Goal: Task Accomplishment & Management: Manage account settings

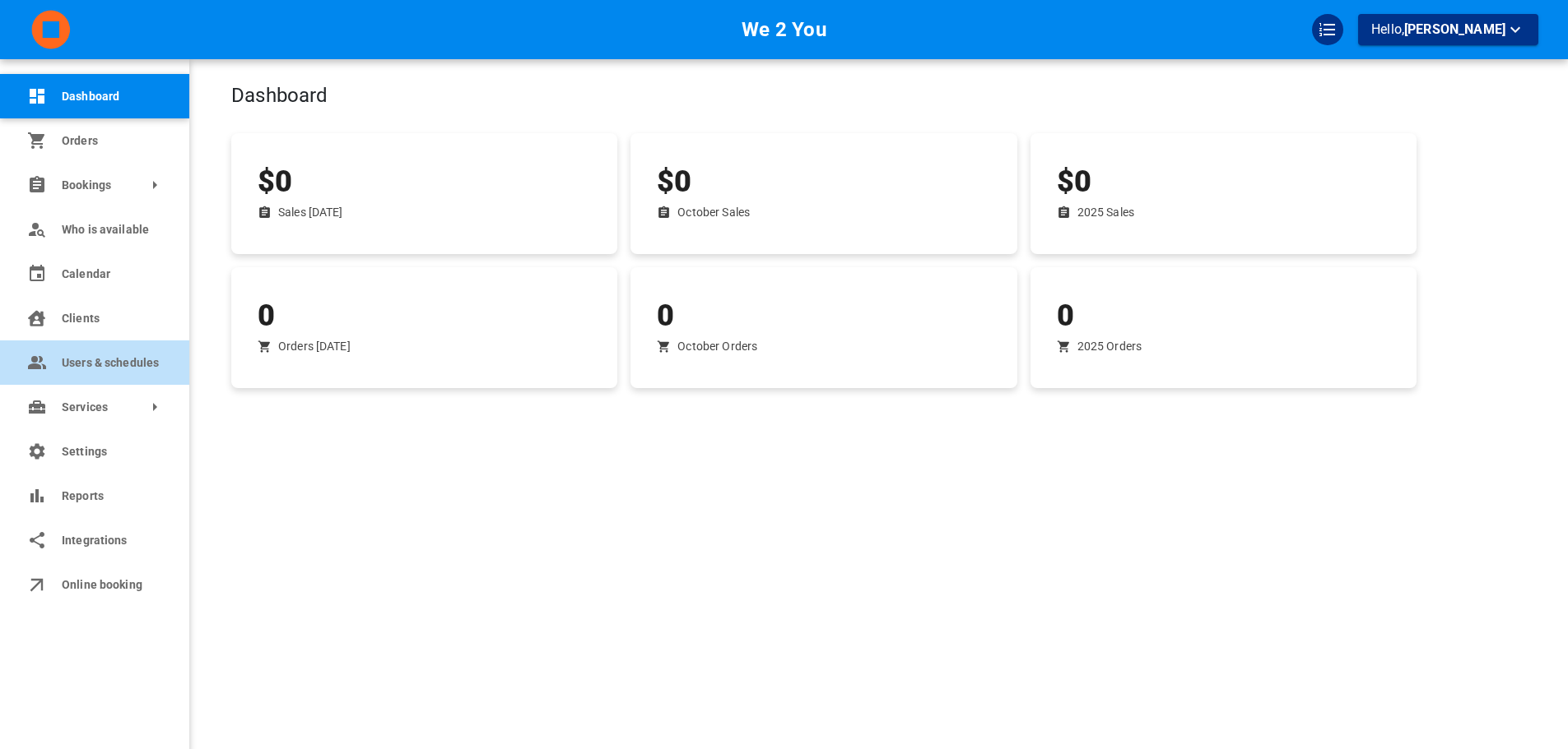
click at [41, 367] on icon at bounding box center [35, 363] width 15 height 14
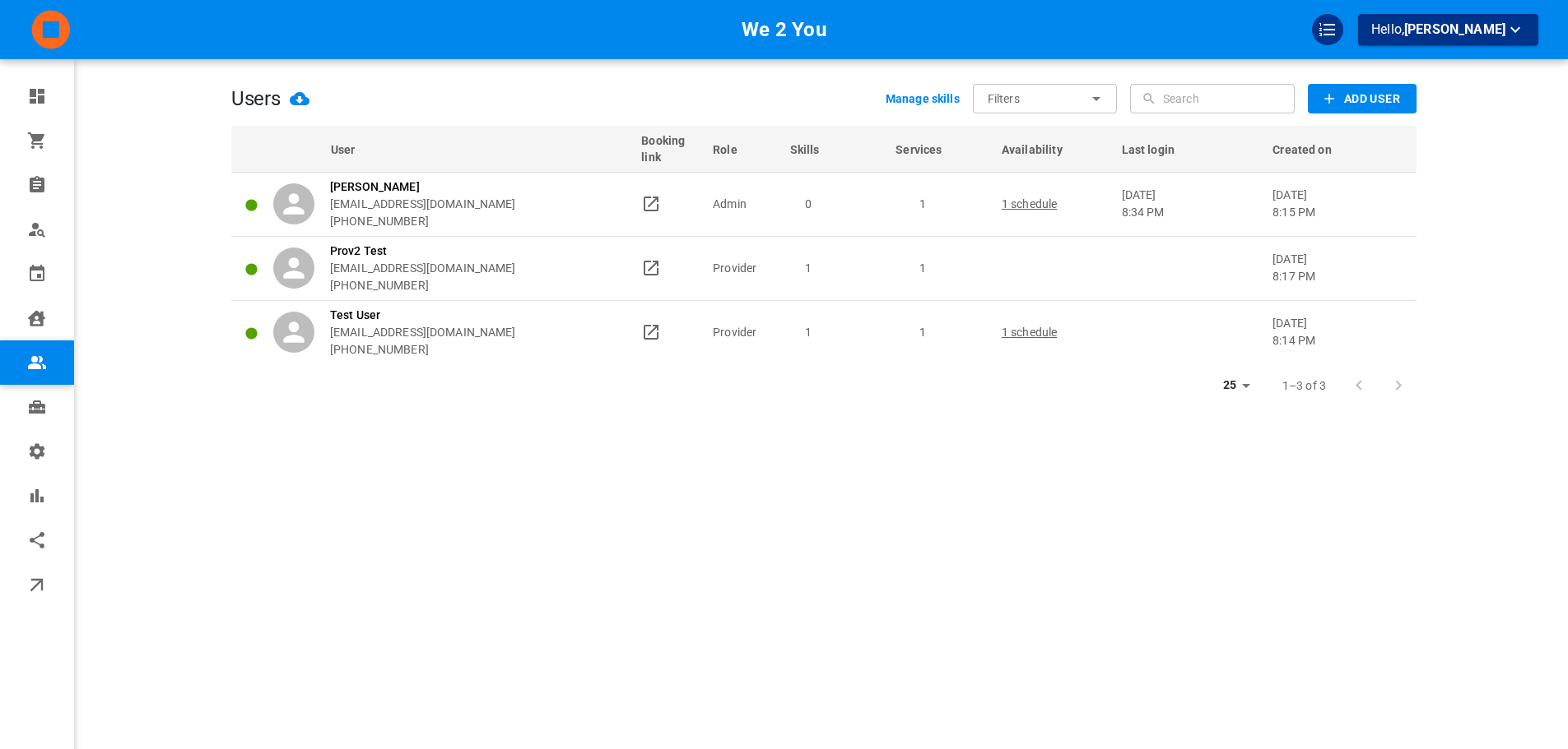
click at [711, 439] on div "Users Manage skills Filters ​ ​ ​ ​ Add User User Booking link Role Skills Serv…" at bounding box center [823, 398] width 1185 height 749
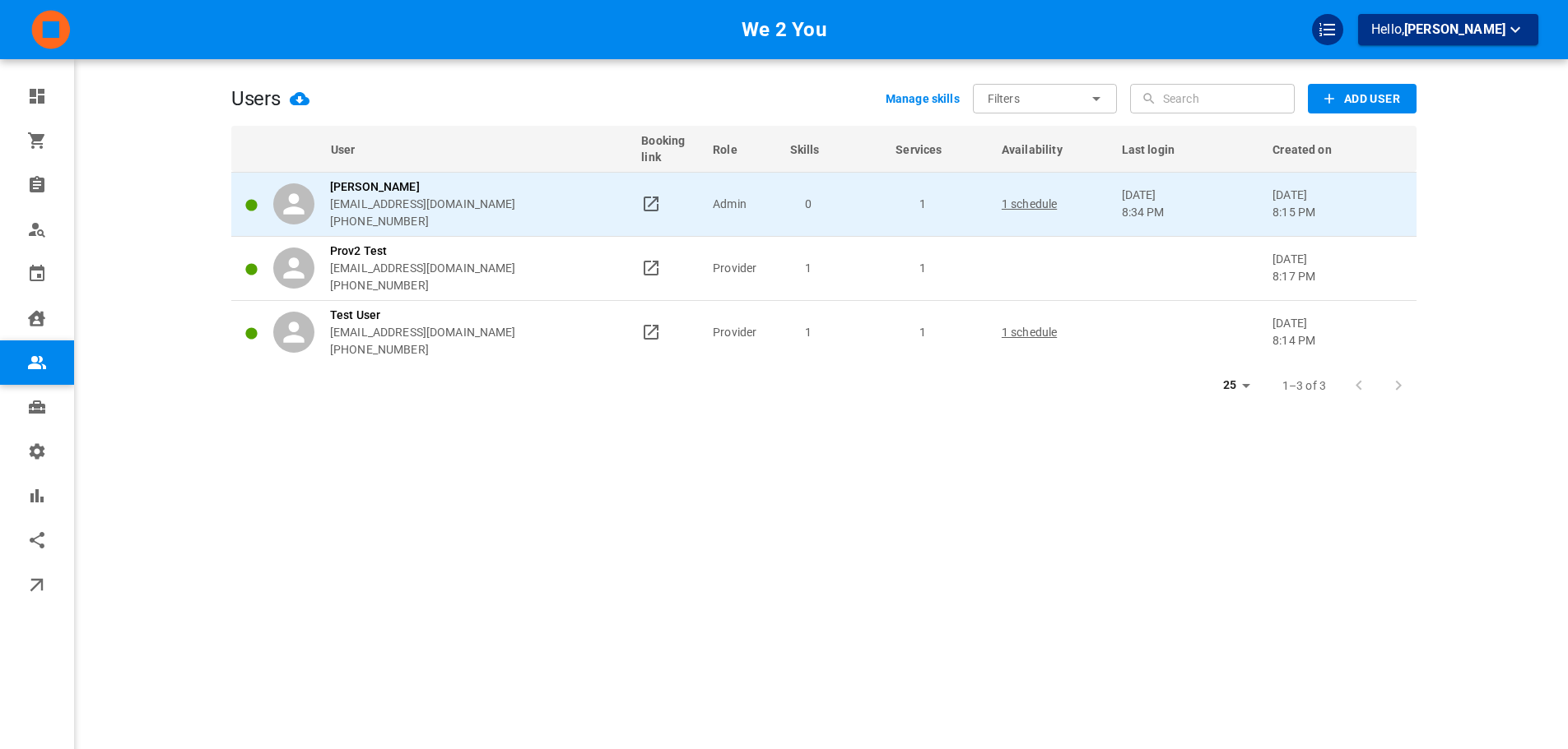
click at [623, 206] on div "[PERSON_NAME] [PERSON_NAME][EMAIL_ADDRESS][DOMAIN_NAME] [PHONE_NUMBER]" at bounding box center [449, 204] width 353 height 52
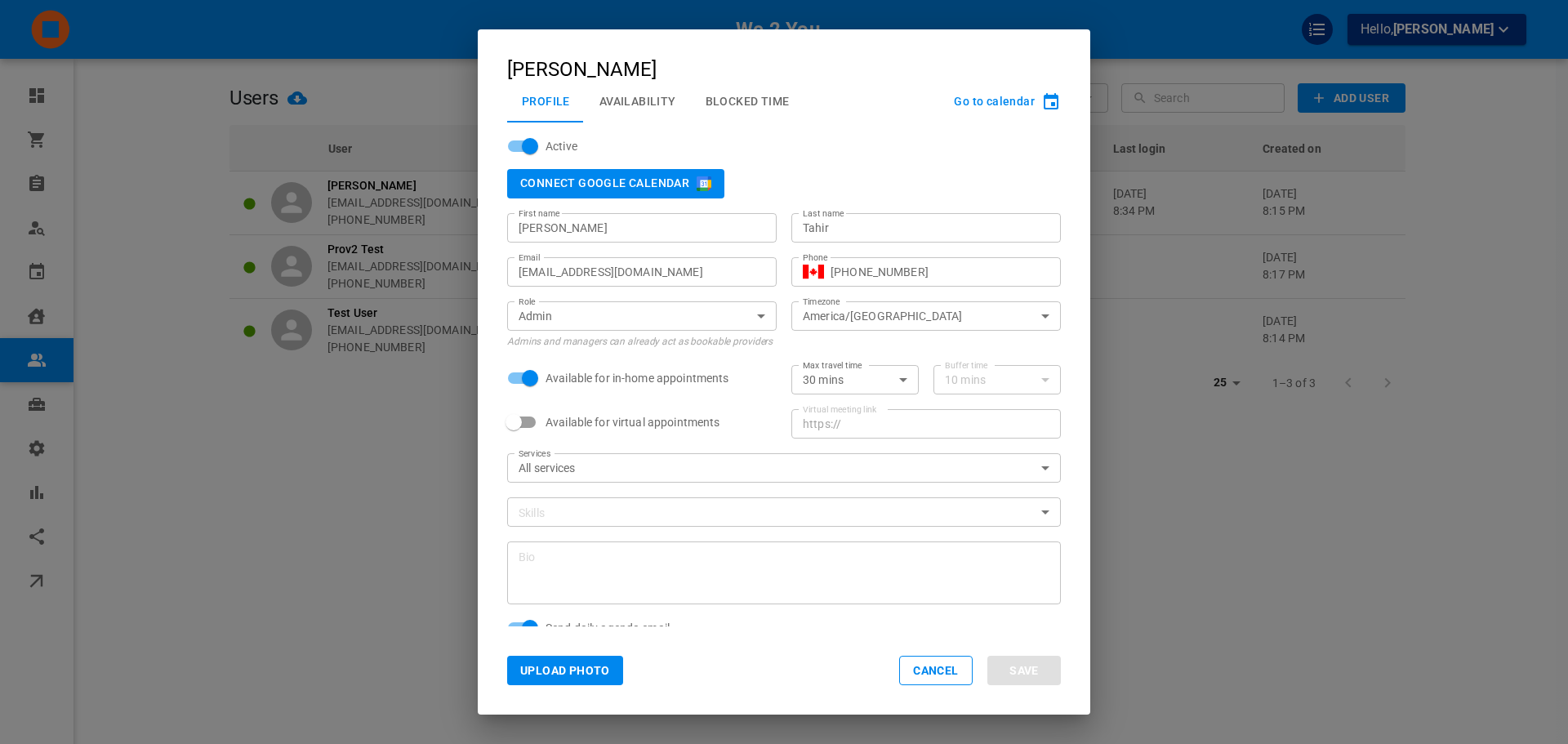
click at [1269, 205] on div "[PERSON_NAME] Profile Availability Blocked Time Go to calendar Active Connect G…" at bounding box center [784, 372] width 1568 height 744
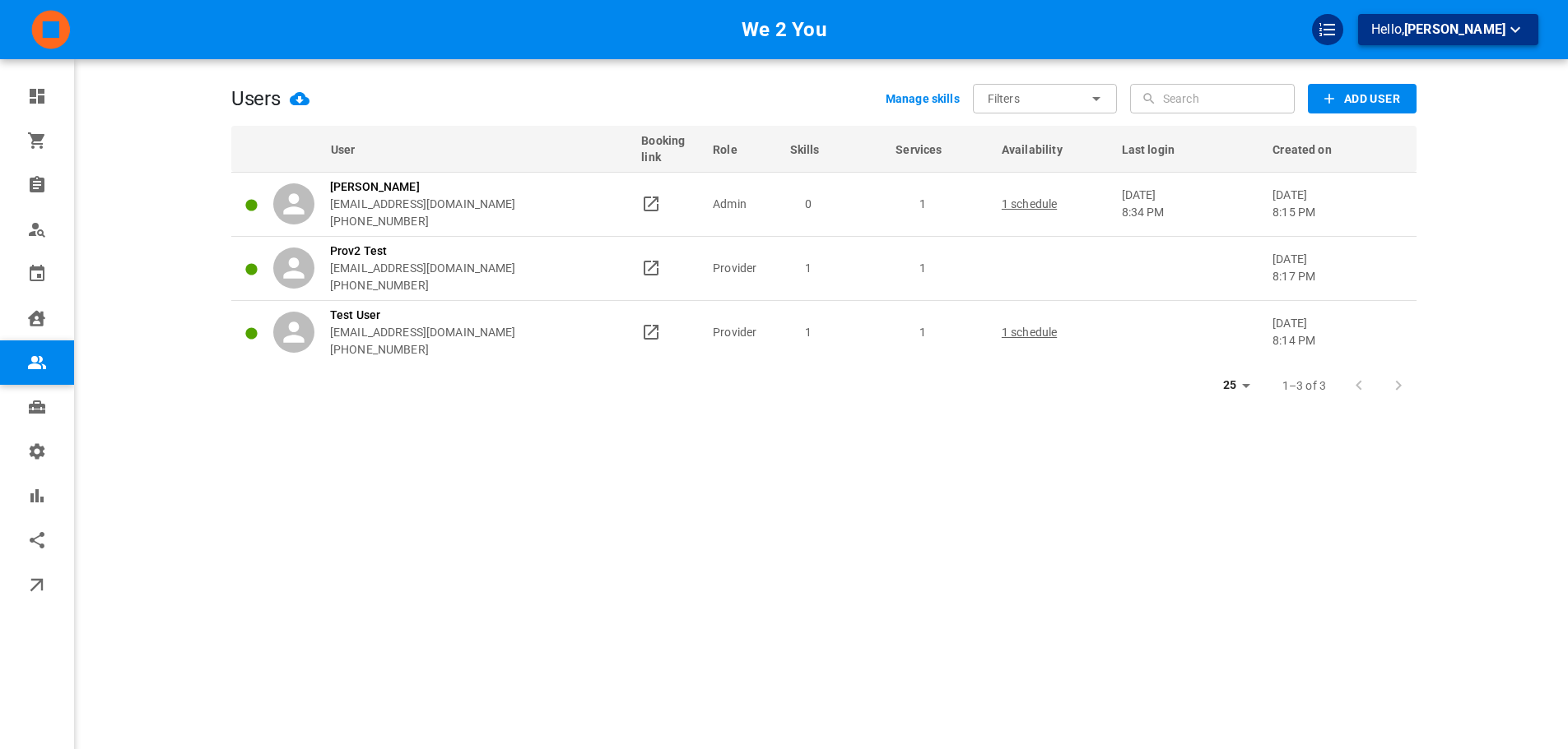
click at [1482, 21] on span "[PERSON_NAME]" at bounding box center [1455, 29] width 101 height 16
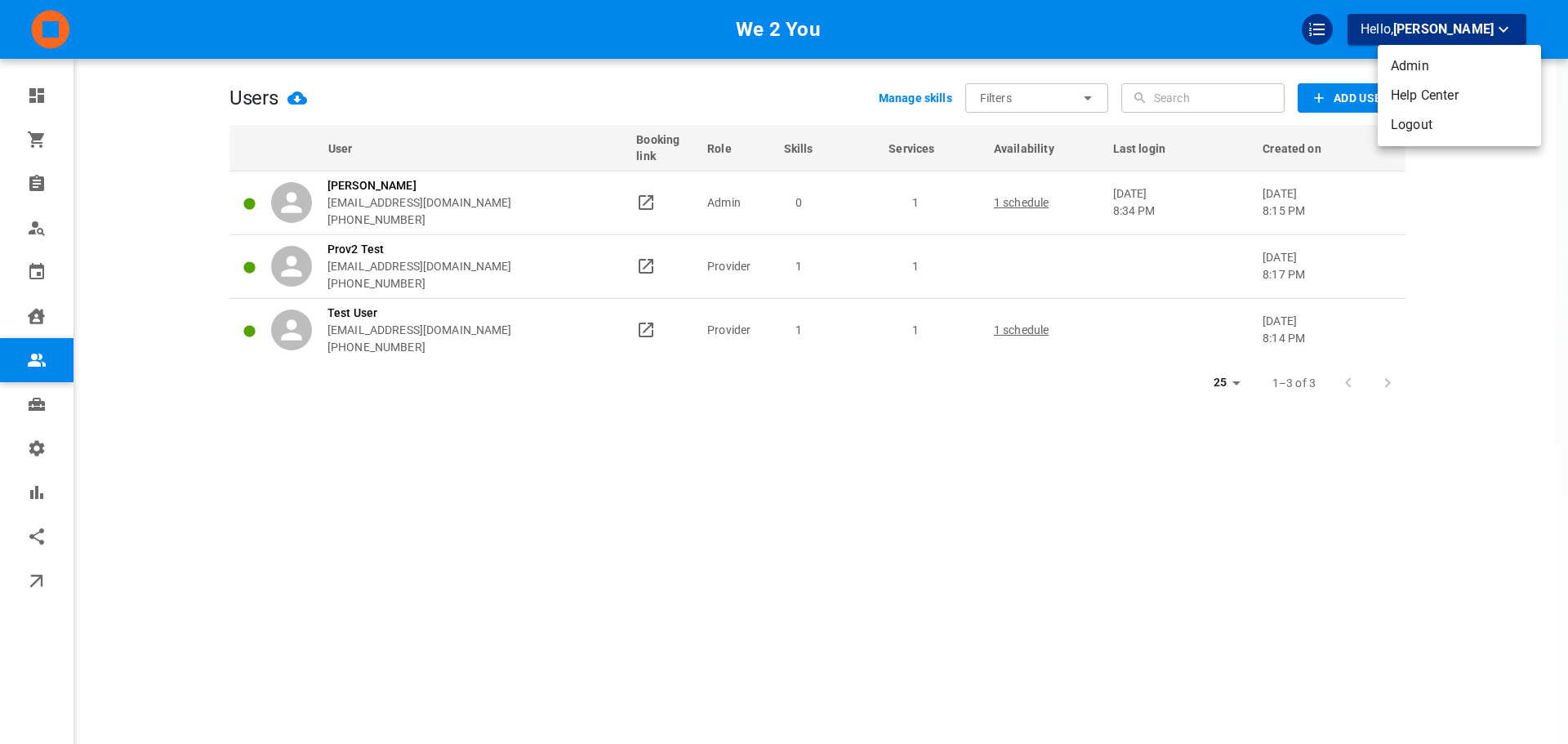
click at [1469, 419] on div at bounding box center [784, 372] width 1568 height 744
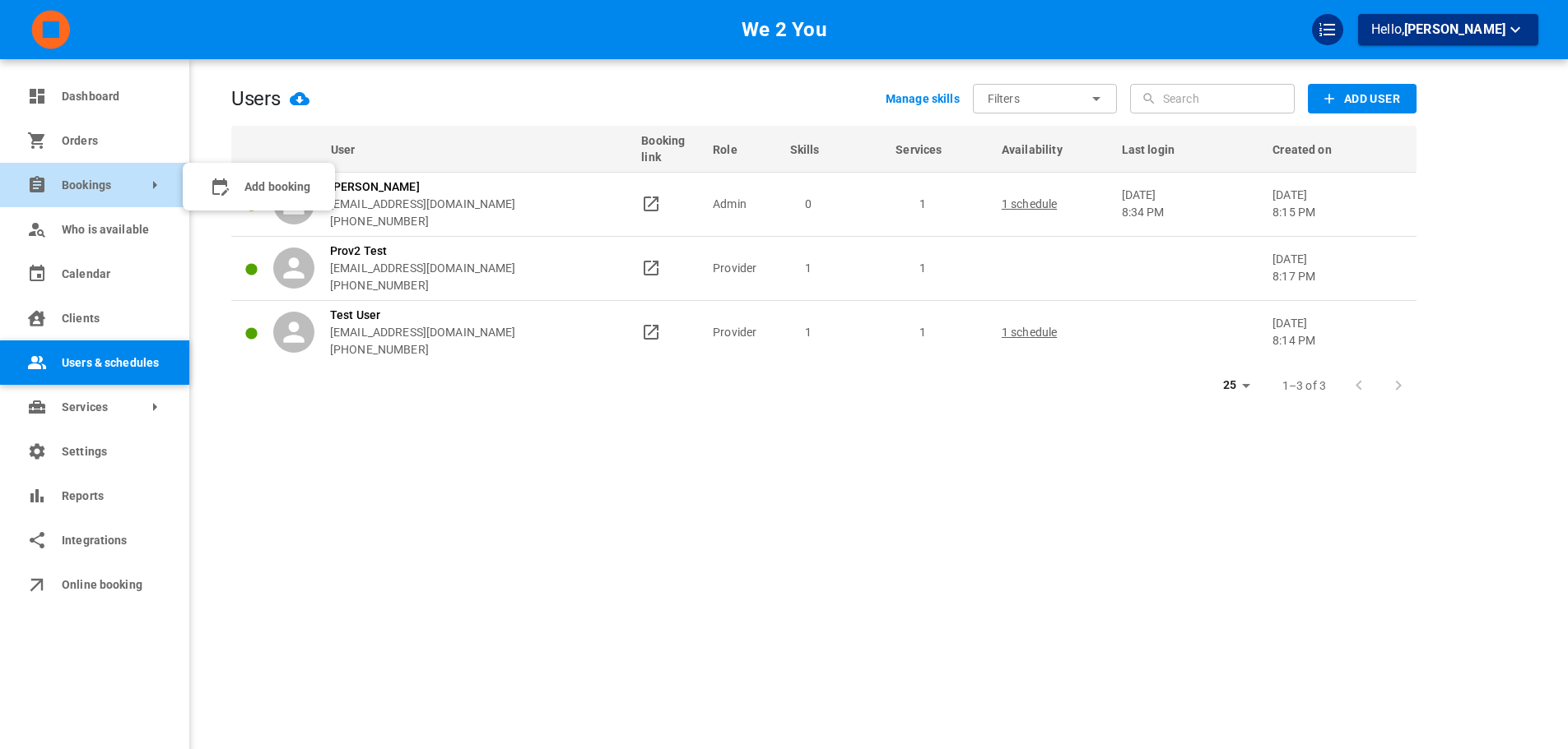
click at [37, 170] on link "Bookings" at bounding box center [95, 185] width 189 height 45
